Goal: Task Accomplishment & Management: Complete application form

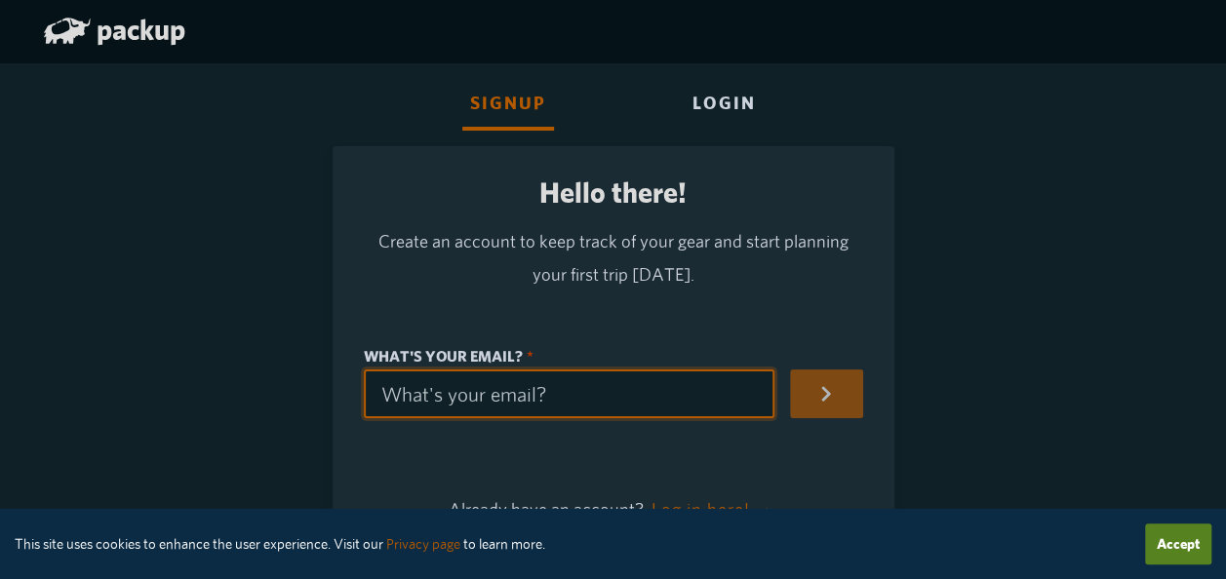
click at [527, 408] on input "What's your email?" at bounding box center [570, 394] width 412 height 49
click at [478, 404] on input "What's your email?" at bounding box center [570, 394] width 412 height 49
type input "[EMAIL_ADDRESS][DOMAIN_NAME]"
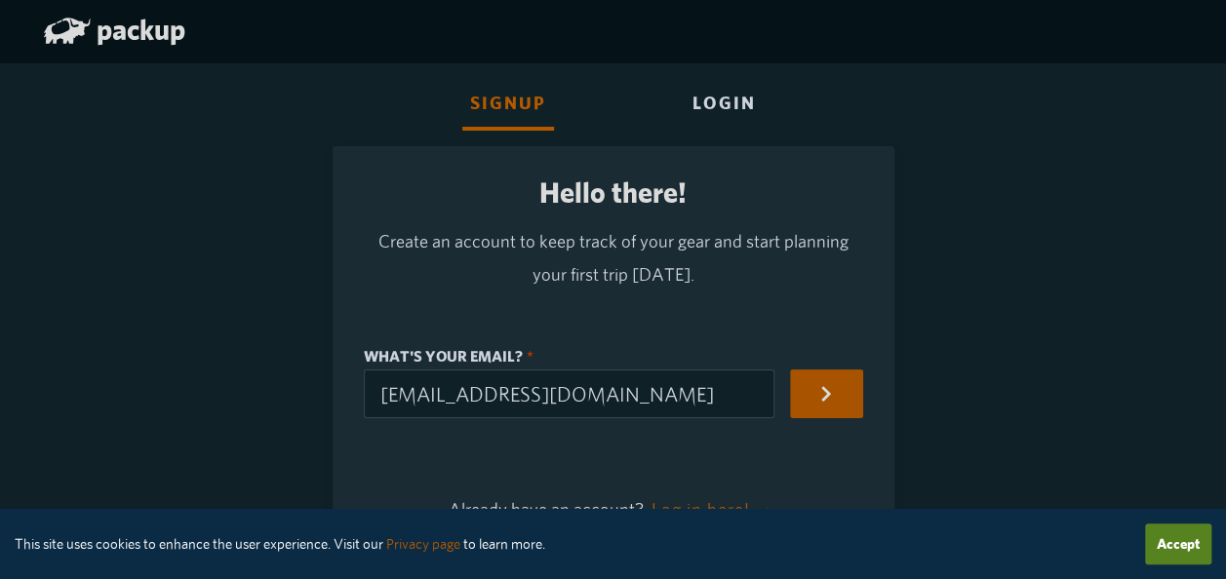
click at [858, 397] on button "button" at bounding box center [826, 394] width 72 height 49
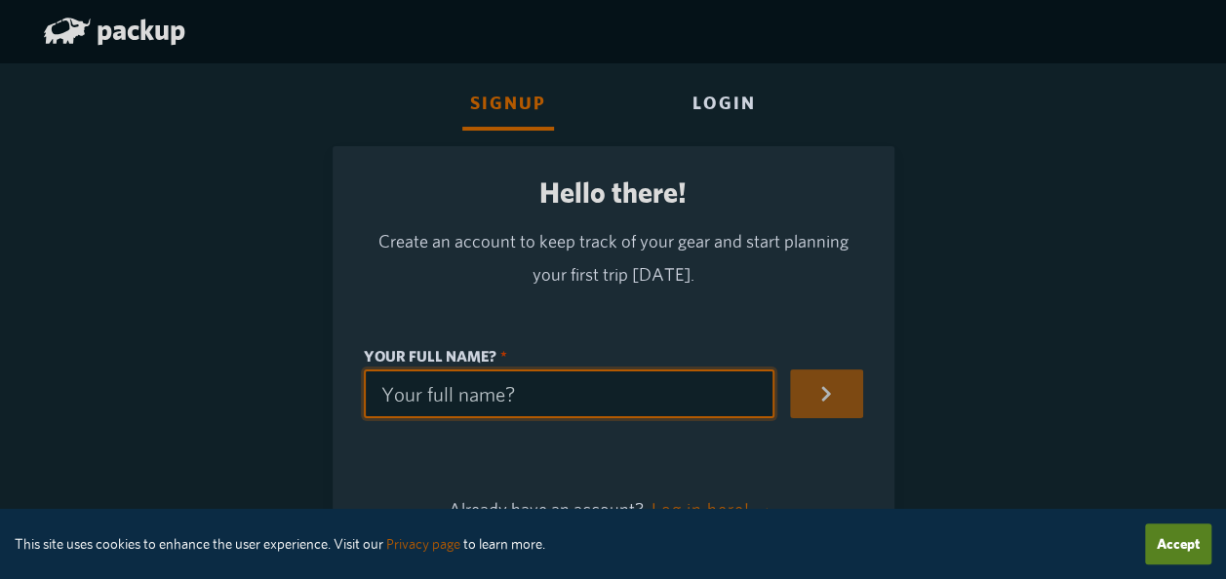
click at [473, 404] on input "Your full name?" at bounding box center [570, 394] width 412 height 49
type input "L"
type input "l"
type input "Le"
type input "le"
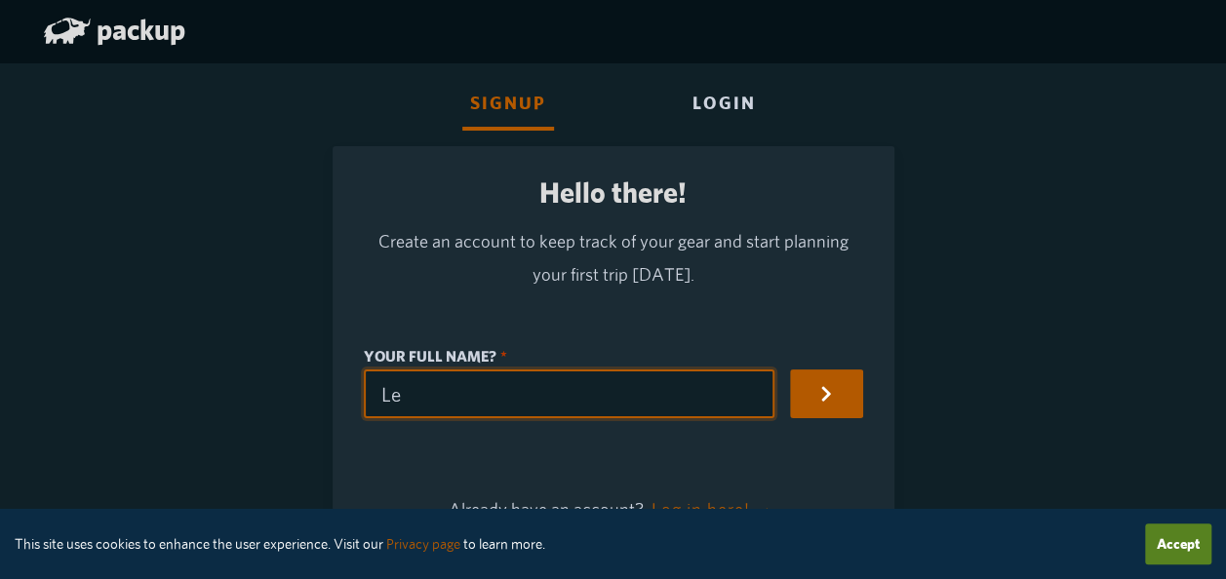
type input "Leu"
type input "leu"
type input "Leur"
type input "leur"
type input "Leury"
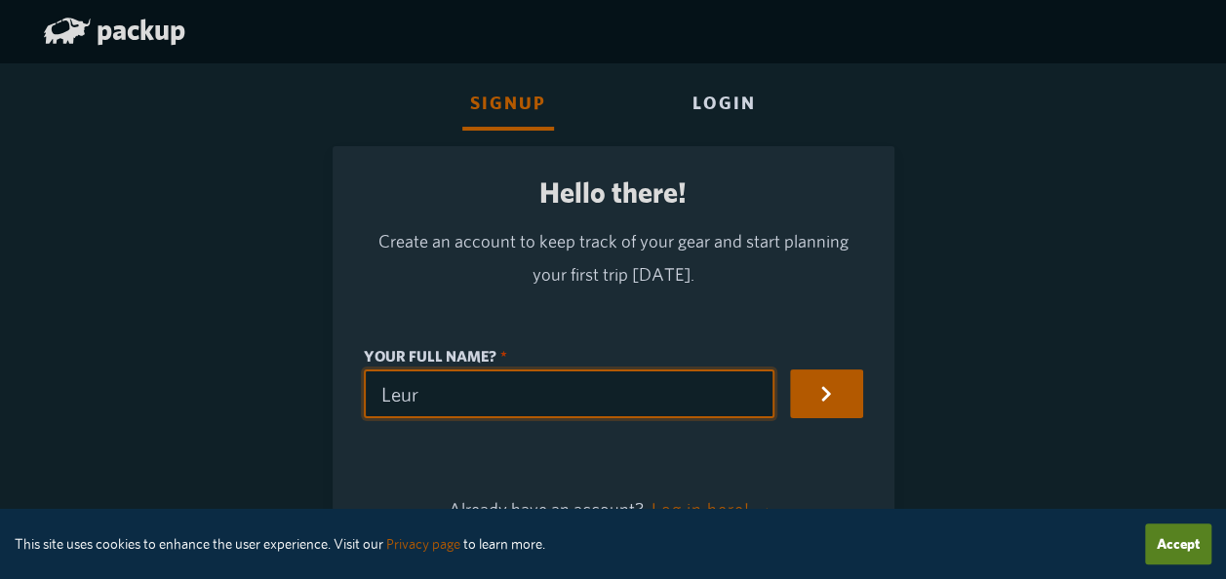
type input "leury"
type input "[PERSON_NAME]"
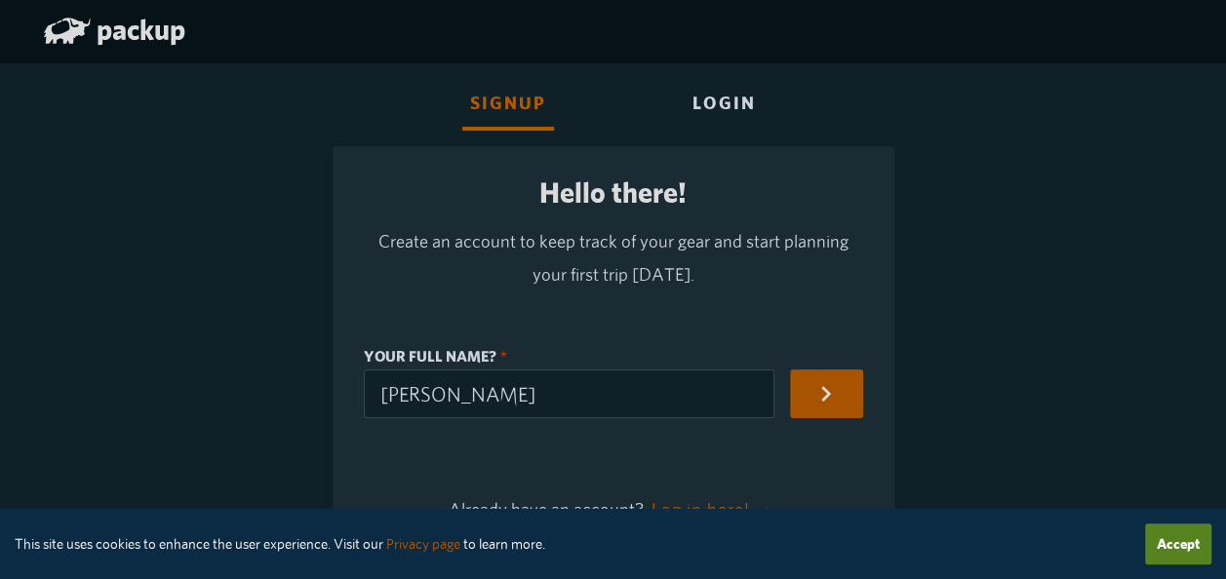
click at [862, 397] on button "button" at bounding box center [826, 394] width 72 height 49
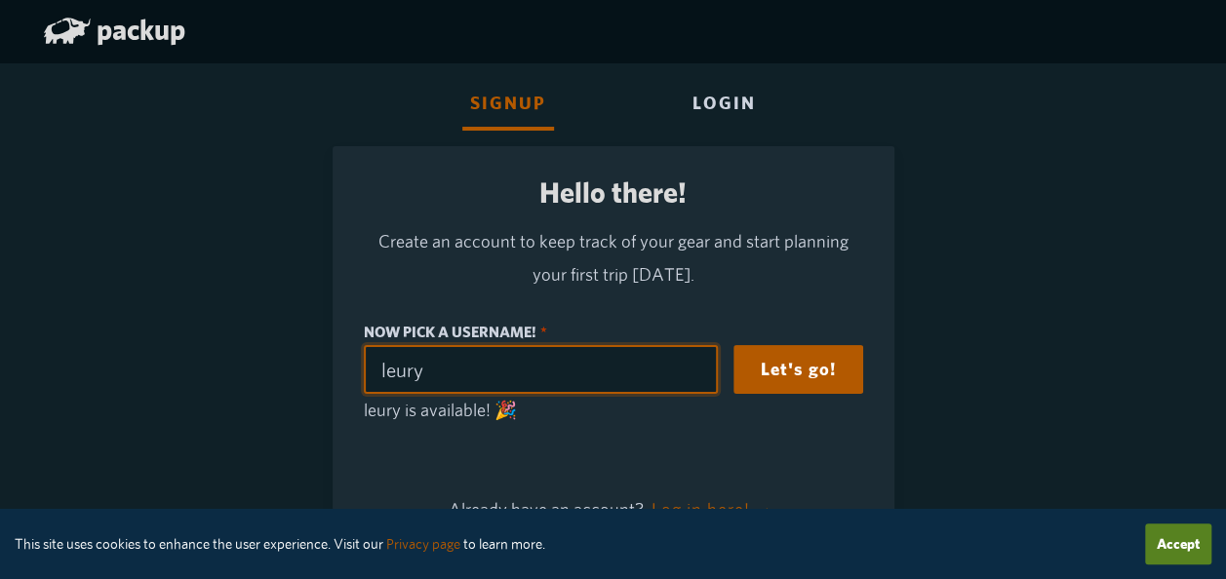
drag, startPoint x: 444, startPoint y: 374, endPoint x: 306, endPoint y: 367, distance: 137.7
click at [306, 367] on div "Signup Login Hello there! Create an account to keep track of your gear and star…" at bounding box center [613, 322] width 1155 height 550
type input "lebaez"
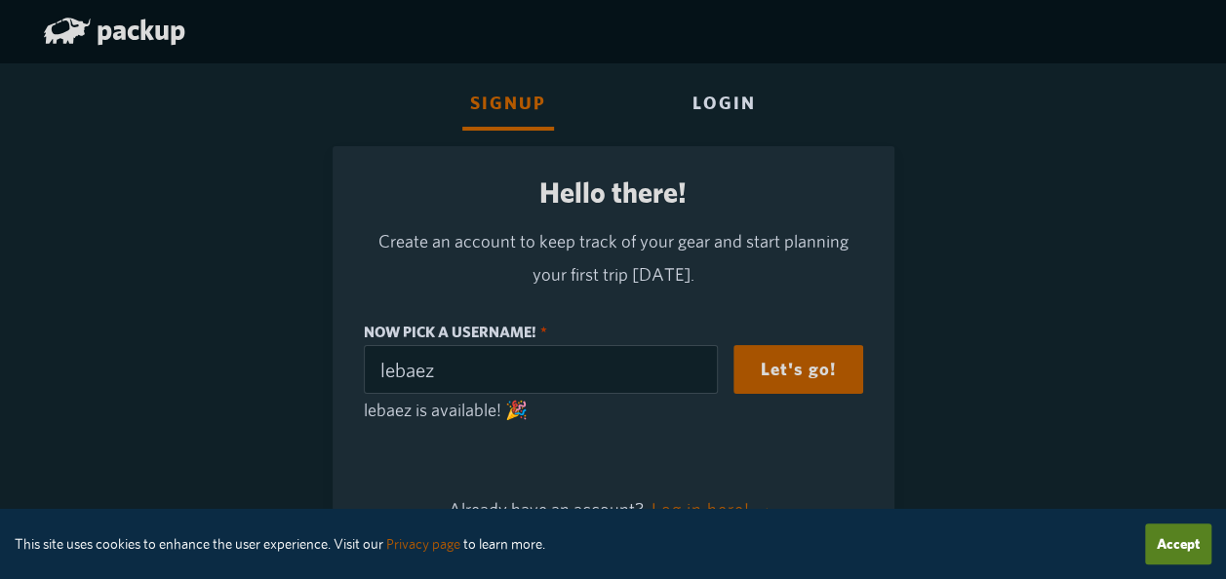
click at [833, 371] on button "Let's go!" at bounding box center [798, 369] width 130 height 49
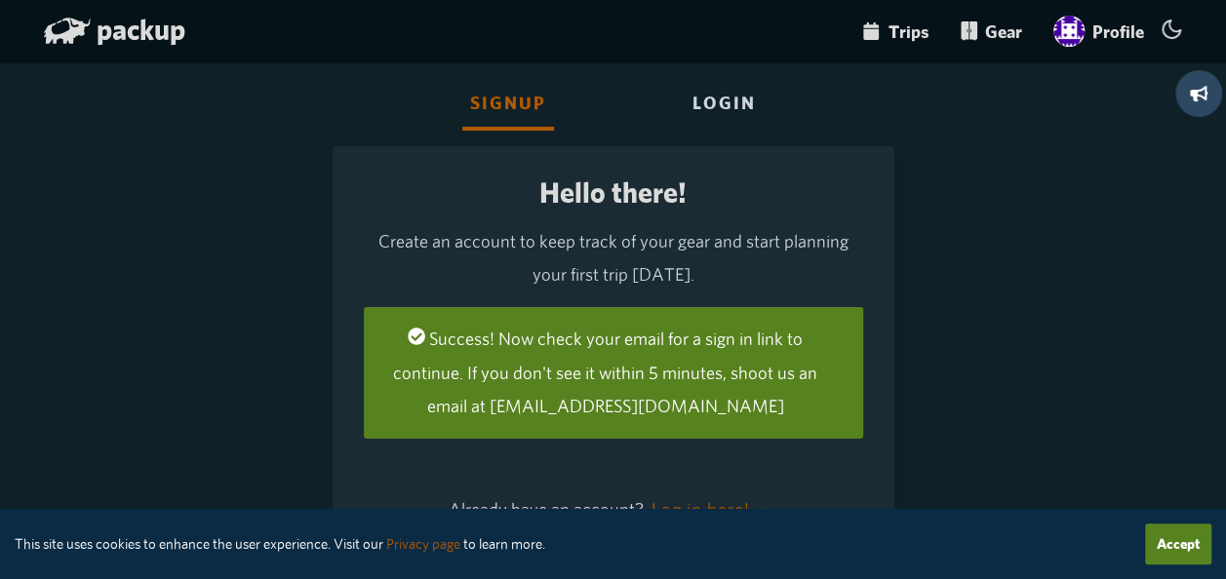
scroll to position [94, 0]
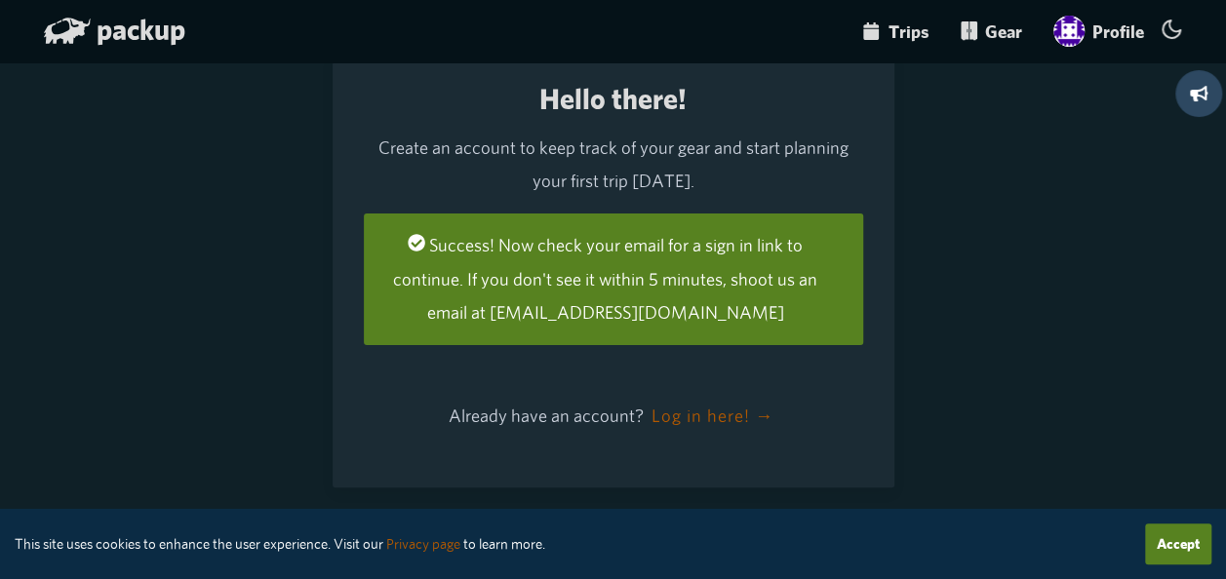
click at [1176, 539] on button "Accept" at bounding box center [1178, 544] width 66 height 41
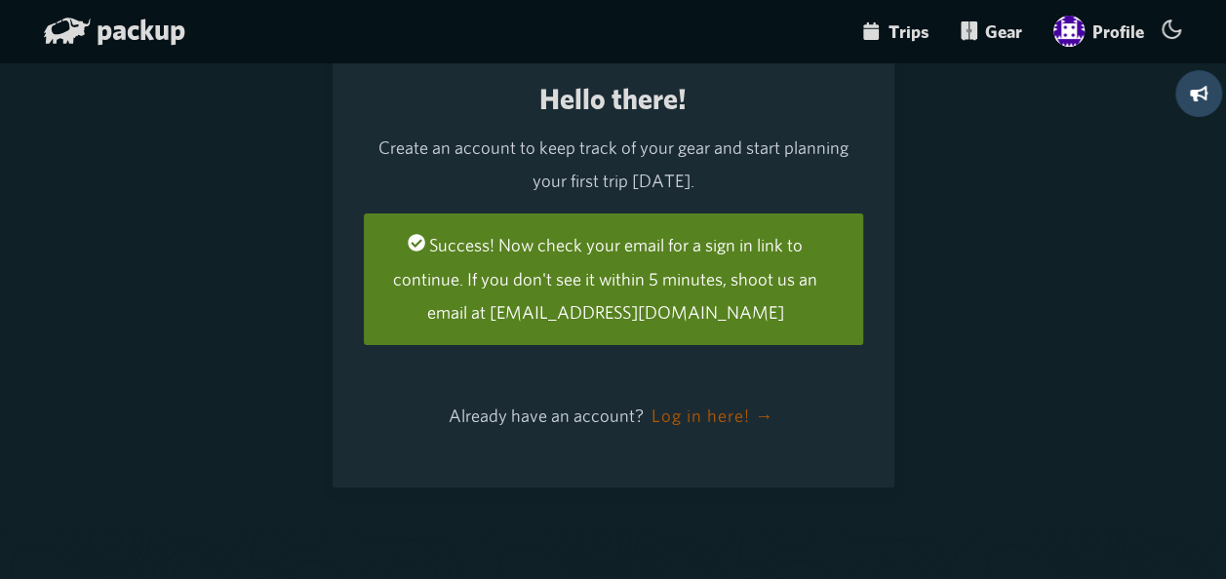
scroll to position [0, 0]
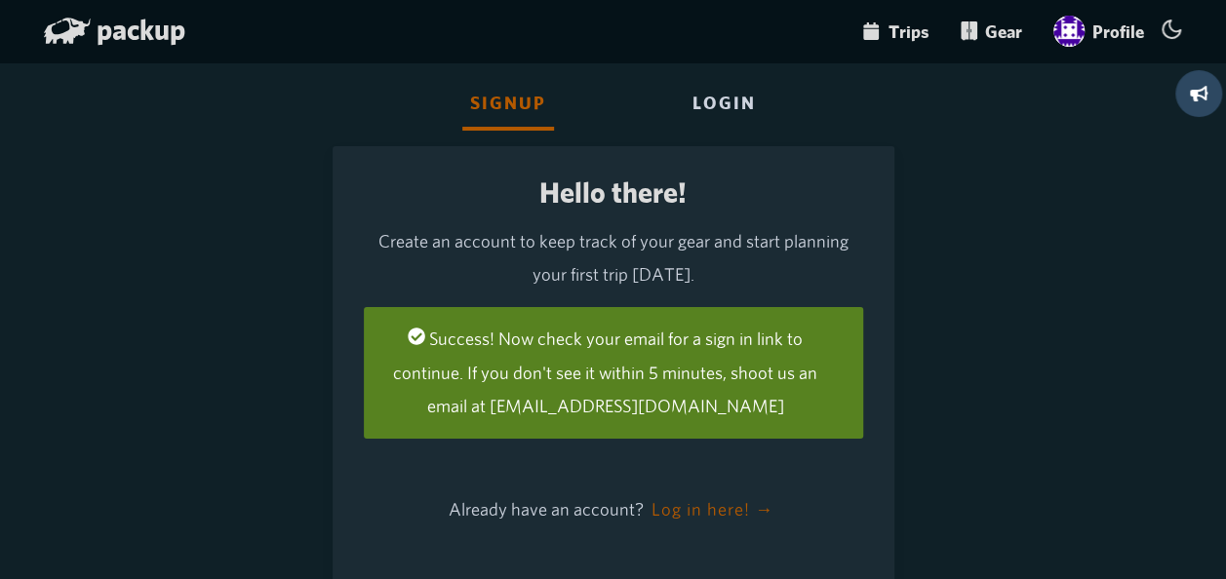
click at [735, 100] on div "Login" at bounding box center [724, 104] width 79 height 53
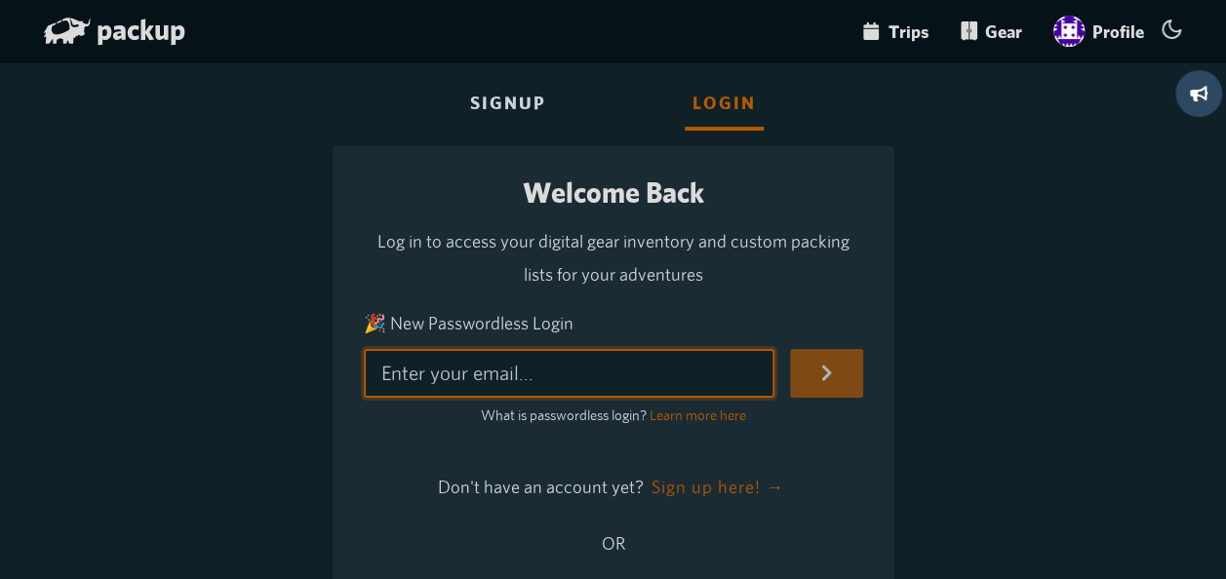
click at [488, 363] on input "🎉 New Passwordless Login" at bounding box center [570, 373] width 412 height 49
type input "[EMAIL_ADDRESS][DOMAIN_NAME]"
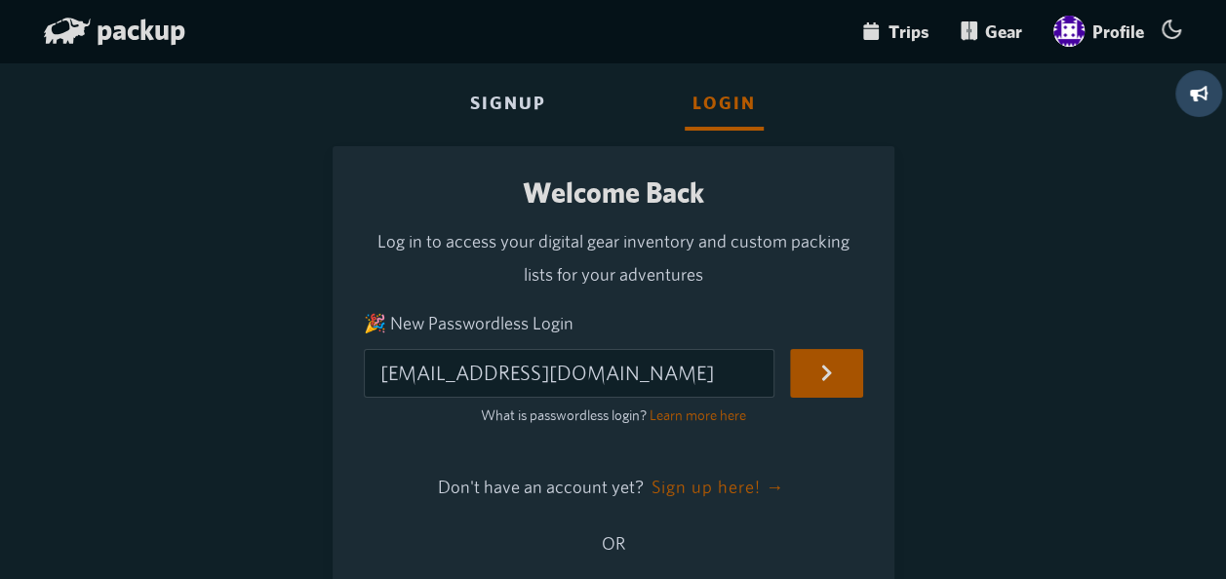
click at [843, 368] on button "submit" at bounding box center [826, 373] width 72 height 49
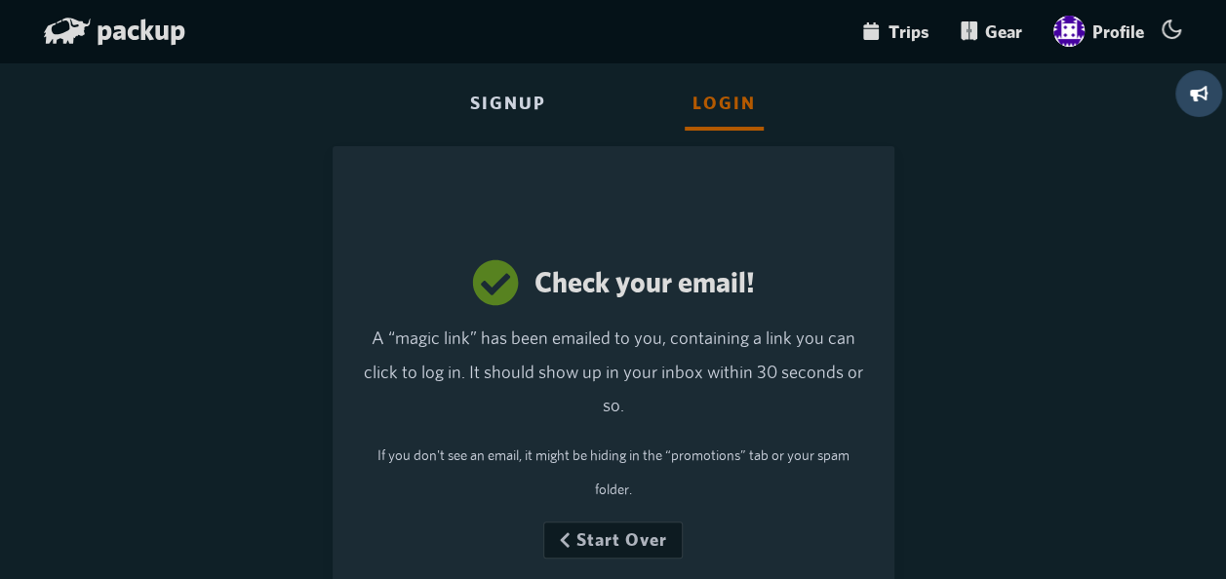
click at [646, 531] on button "Start Over" at bounding box center [612, 540] width 139 height 37
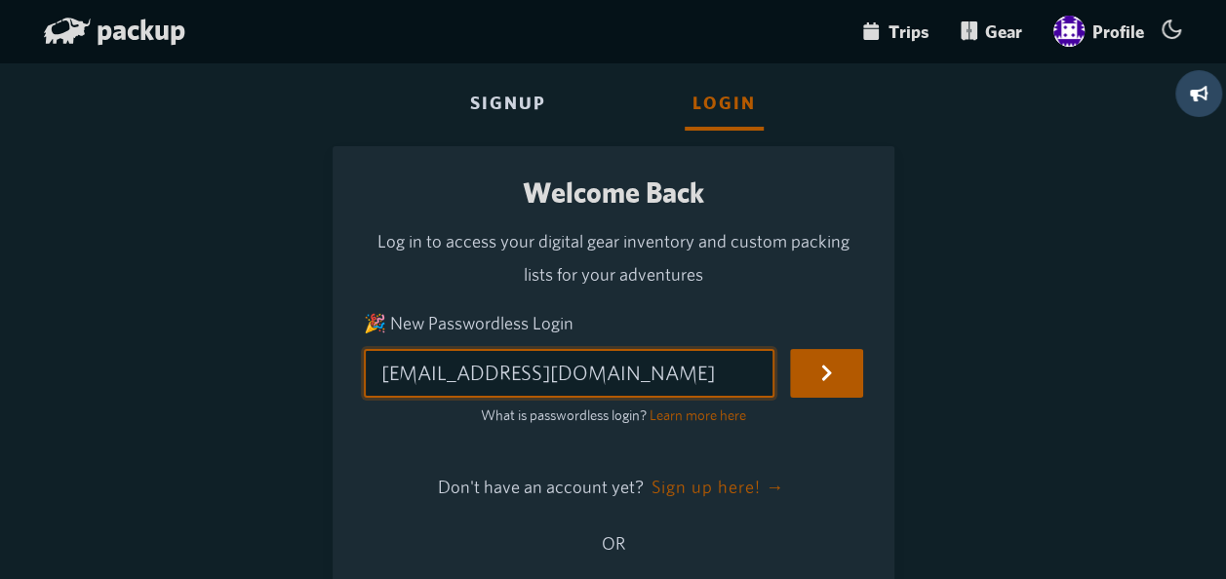
click at [677, 369] on input "[EMAIL_ADDRESS][DOMAIN_NAME]" at bounding box center [570, 373] width 412 height 49
drag, startPoint x: 616, startPoint y: 362, endPoint x: 254, endPoint y: 370, distance: 362.9
click at [254, 370] on div "Signup Login Welcome Back Log in to access your digital gear inventory and cust…" at bounding box center [613, 367] width 1155 height 641
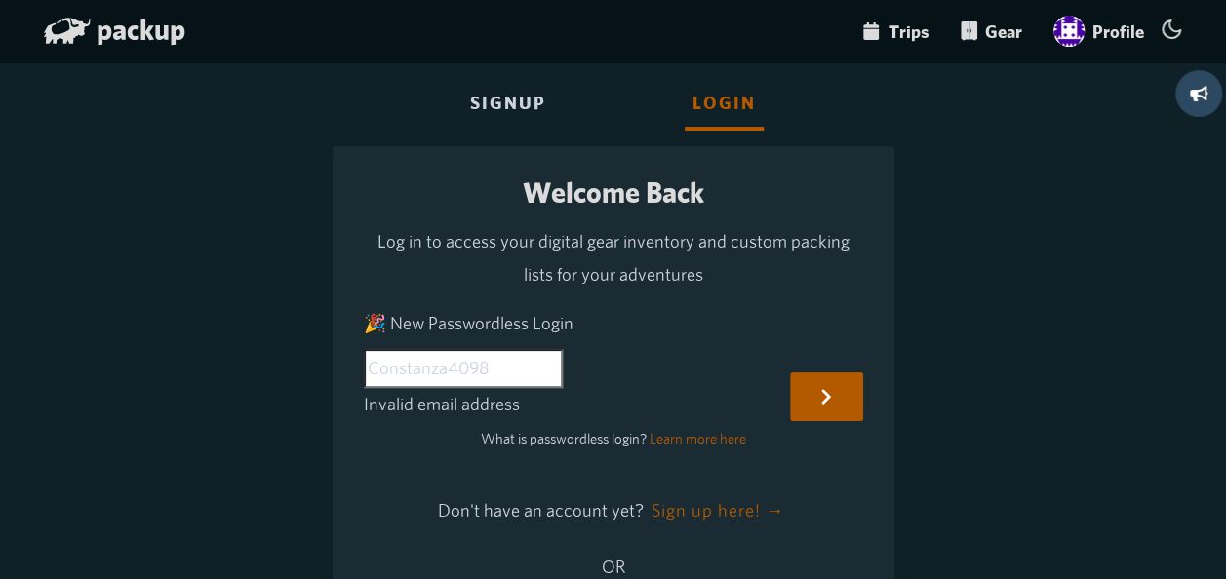
type input "Constanza4098"
click at [878, 362] on div "Welcome Back Log in to access your digital gear inventory and custom packing li…" at bounding box center [614, 420] width 562 height 549
click at [845, 373] on button "submit" at bounding box center [826, 397] width 72 height 49
drag, startPoint x: 448, startPoint y: 353, endPoint x: 289, endPoint y: 355, distance: 159.0
click at [289, 355] on div "Signup Login Welcome Back Log in to access your digital gear inventory and cust…" at bounding box center [613, 379] width 1155 height 665
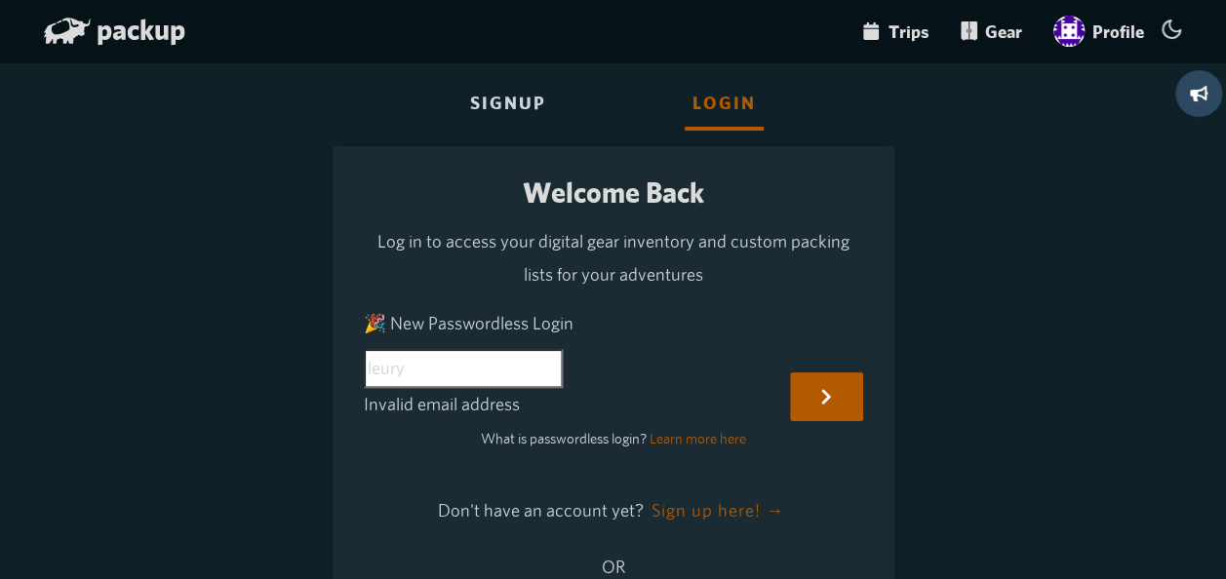
type input "[EMAIL_ADDRESS][DOMAIN_NAME]"
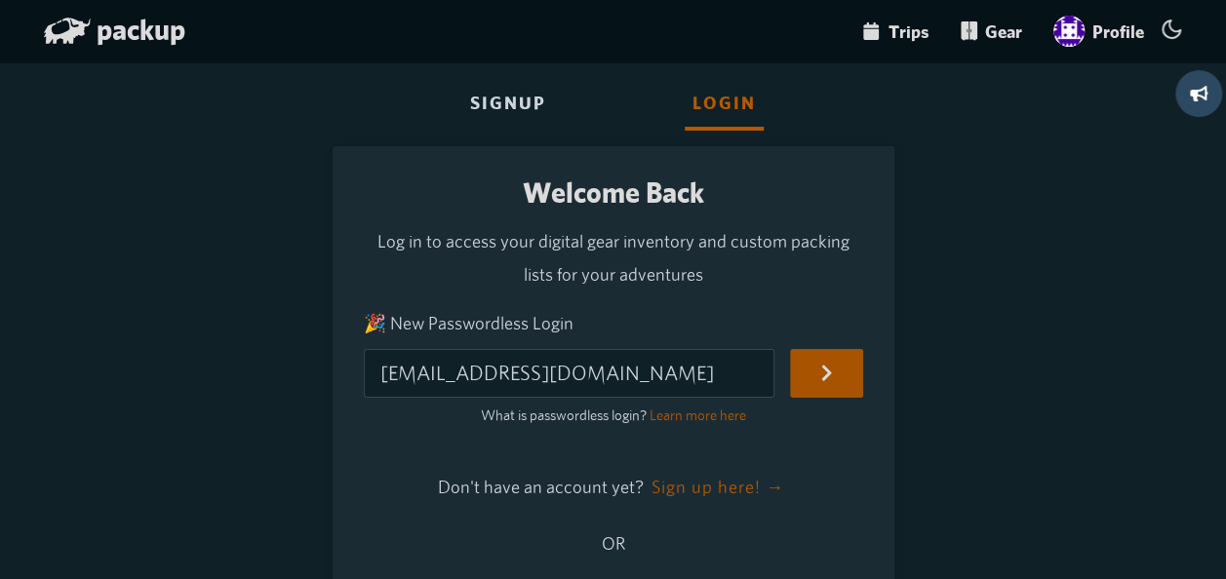
click at [840, 382] on button "submit" at bounding box center [826, 373] width 72 height 49
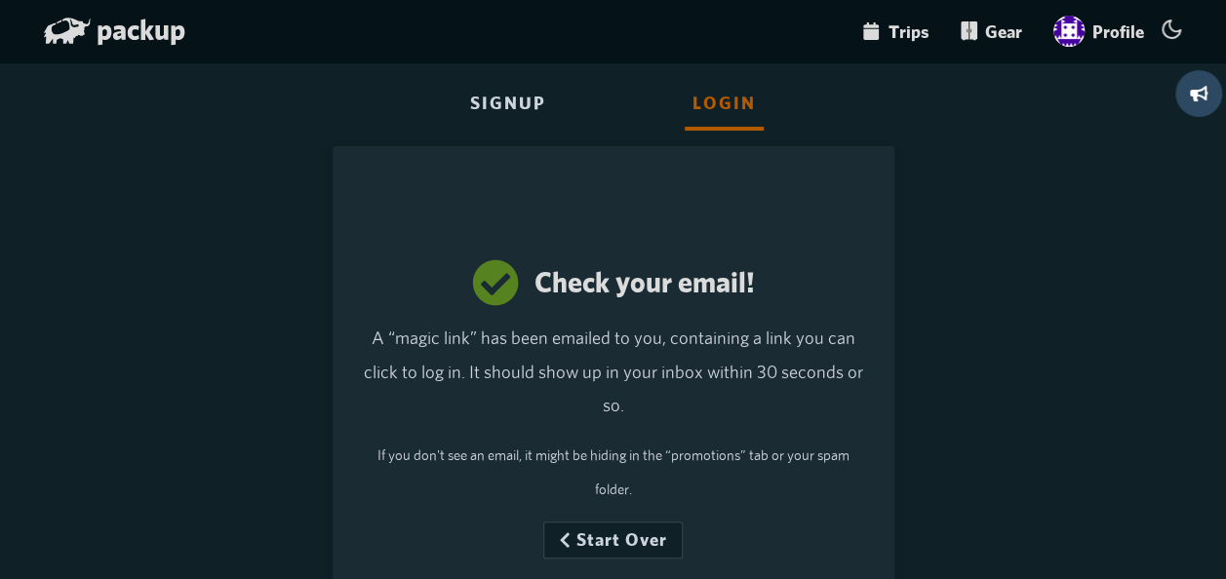
scroll to position [126, 0]
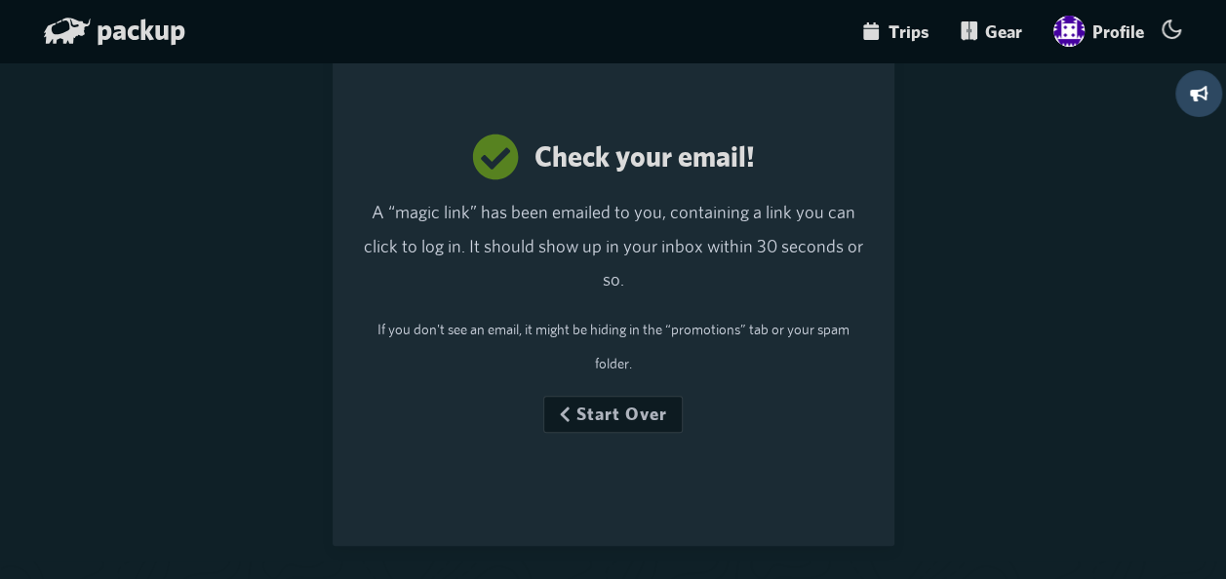
click at [636, 406] on button "Start Over" at bounding box center [612, 414] width 139 height 37
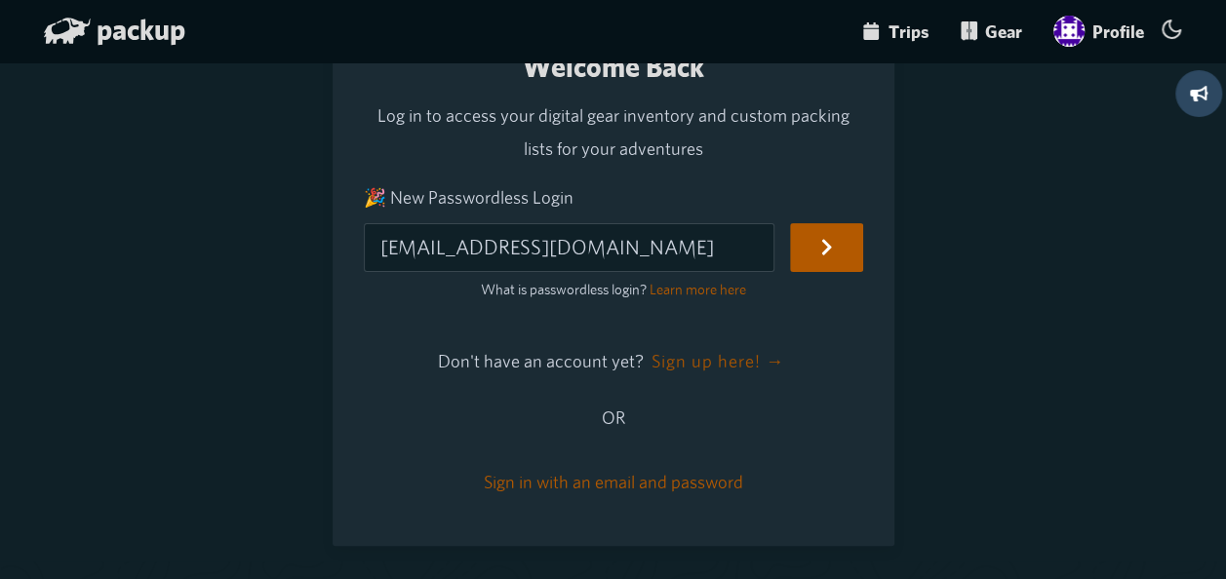
click at [717, 345] on button "Sign up here! →" at bounding box center [718, 361] width 140 height 49
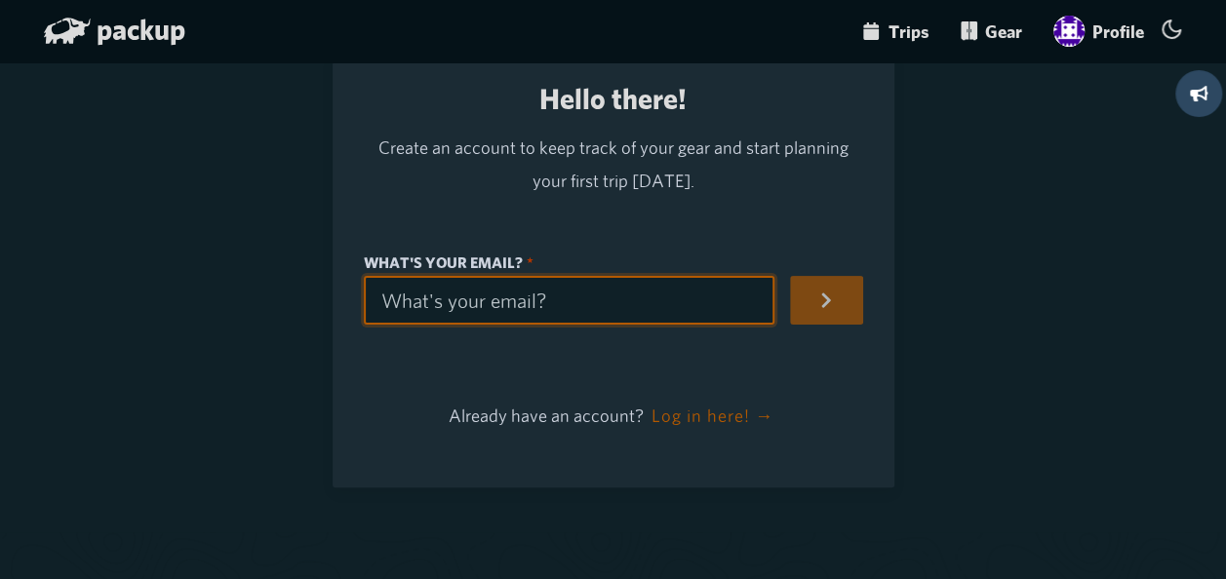
click at [537, 312] on input "What's your email?" at bounding box center [570, 300] width 412 height 49
type input "[EMAIL_ADDRESS][DOMAIN_NAME]"
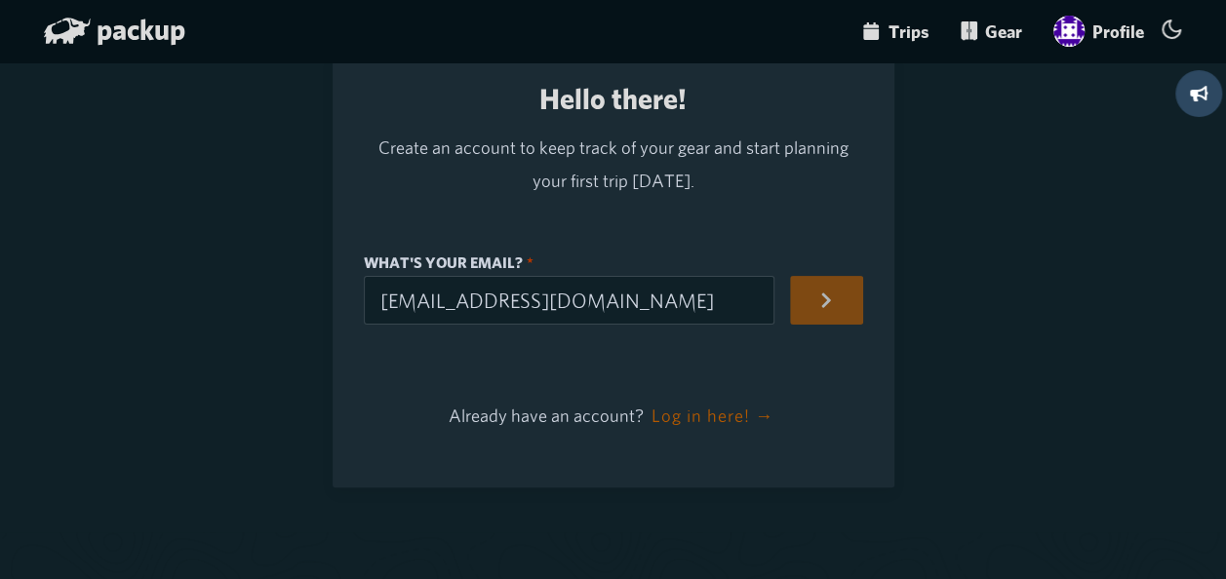
type input "[PERSON_NAME]"
type input "lebaez"
click at [815, 295] on button "button" at bounding box center [826, 300] width 72 height 49
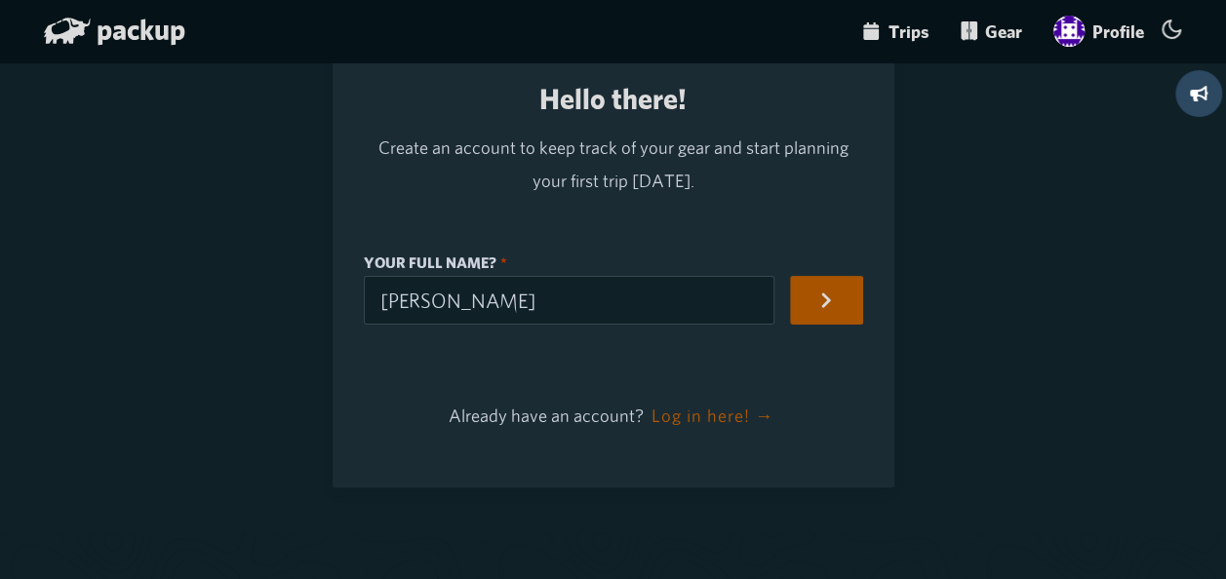
click at [815, 295] on button "button" at bounding box center [826, 300] width 72 height 49
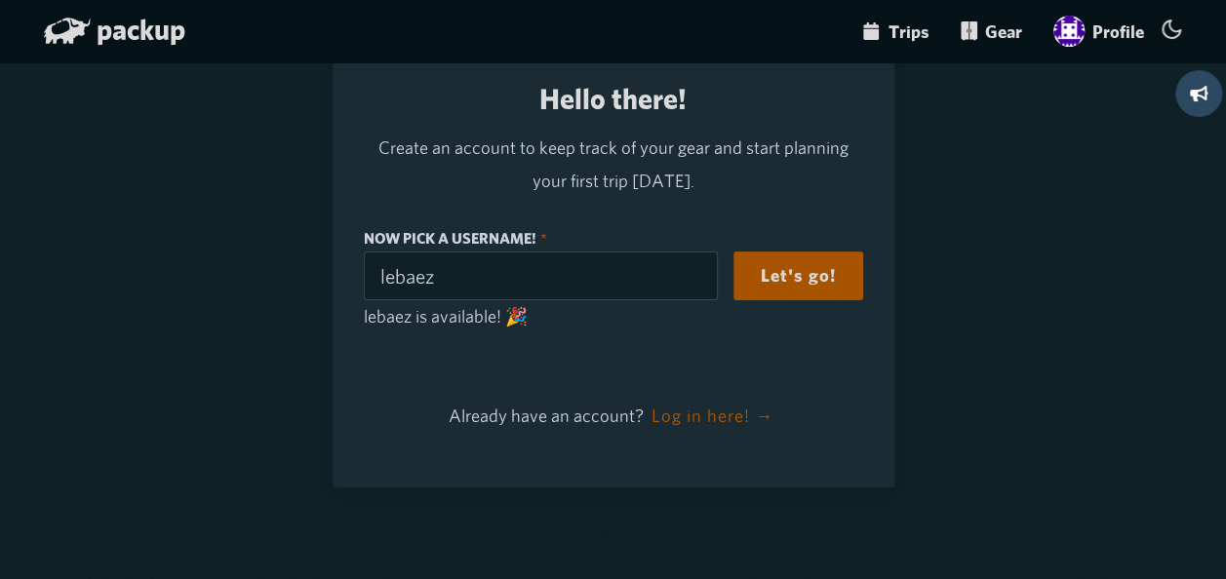
click at [825, 266] on button "Let's go!" at bounding box center [798, 276] width 130 height 49
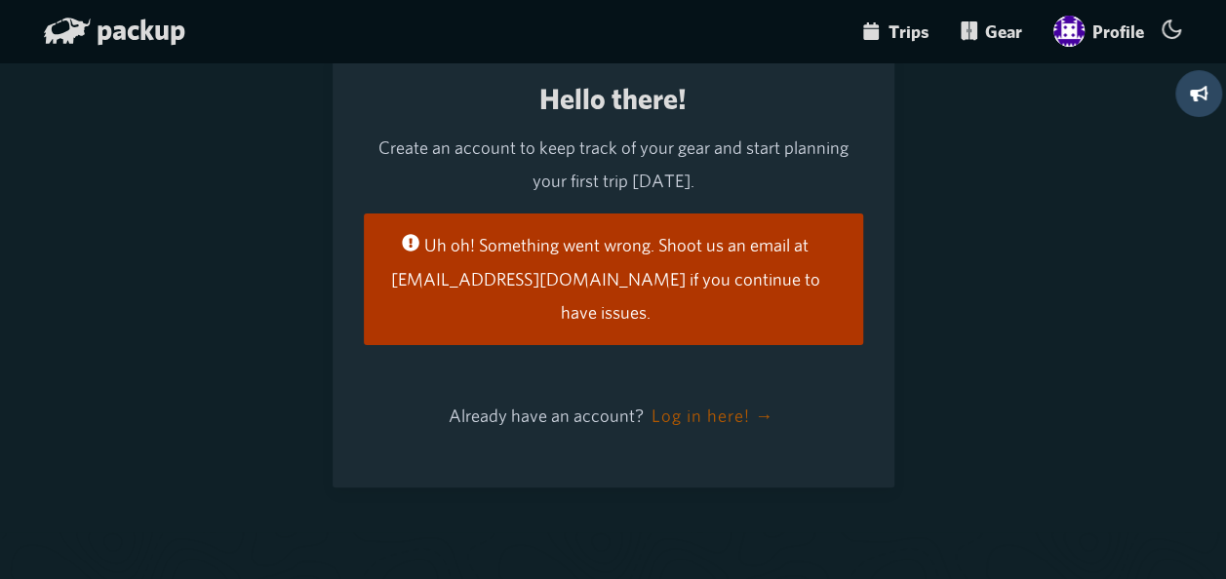
click at [769, 376] on div "Hello there! Create an account to keep track of your gear and start planning yo…" at bounding box center [613, 270] width 499 height 373
